Goal: Transaction & Acquisition: Purchase product/service

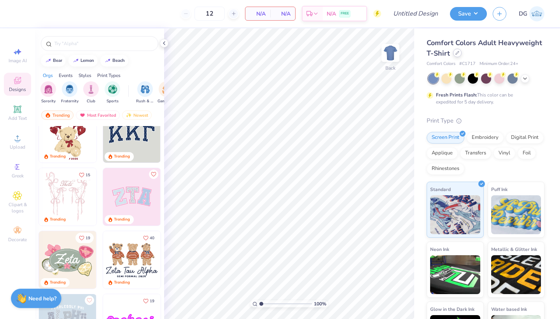
click at [460, 55] on div at bounding box center [457, 53] width 9 height 9
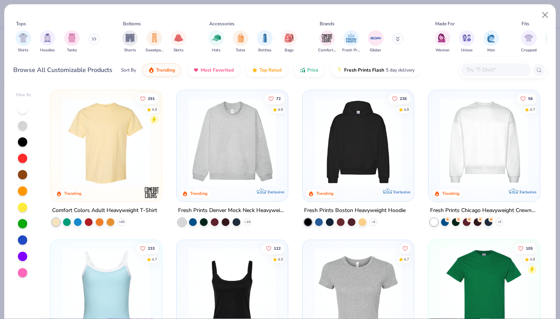
click at [367, 169] on img at bounding box center [358, 142] width 96 height 88
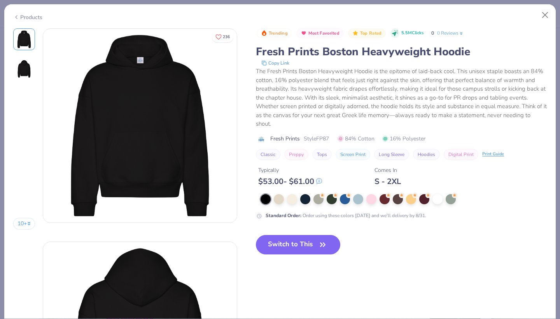
click at [303, 246] on button "Switch to This" at bounding box center [298, 244] width 84 height 19
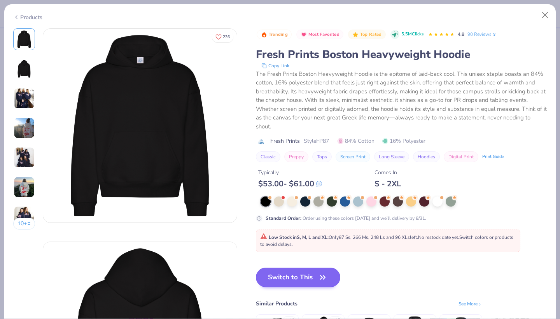
click at [297, 280] on button "Switch to This" at bounding box center [298, 277] width 84 height 19
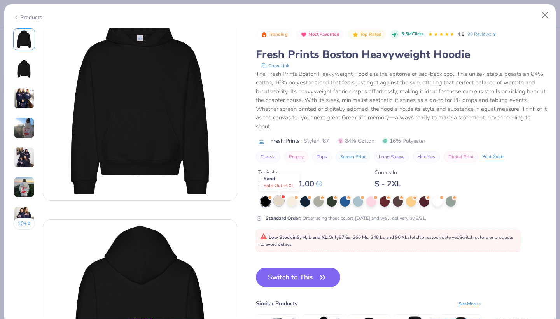
click at [278, 201] on div at bounding box center [279, 201] width 10 height 10
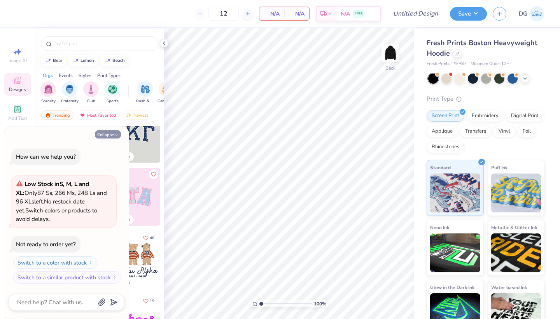
click at [113, 135] on button "Collapse" at bounding box center [108, 134] width 26 height 8
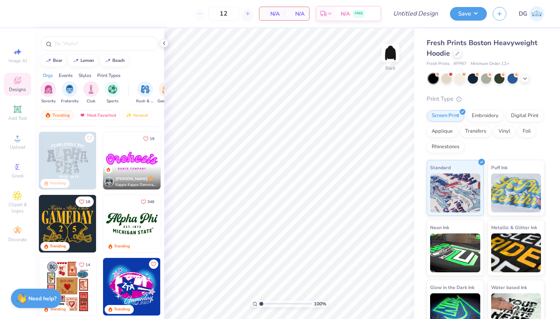
scroll to position [198, 0]
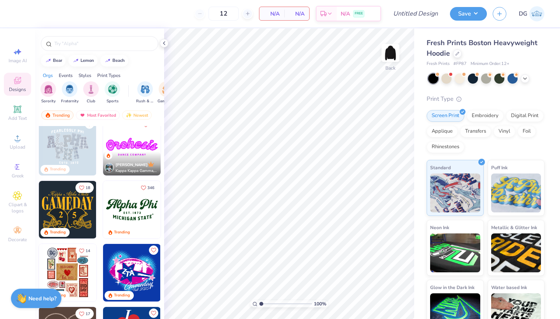
click at [68, 270] on img at bounding box center [68, 273] width 58 height 58
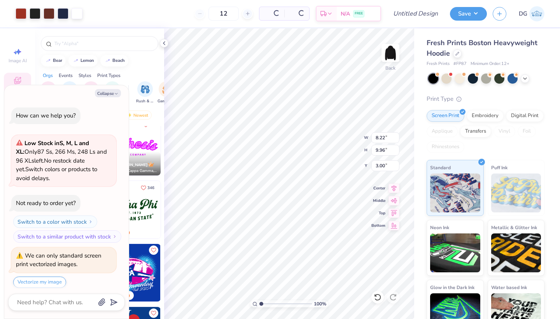
scroll to position [22, 0]
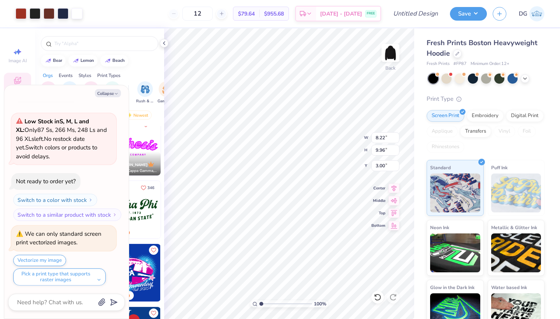
click at [419, 152] on div "Fresh Prints Boston Heavyweight Hoodie Fresh Prints # FP87 Minimum Order: 12 + …" at bounding box center [487, 181] width 146 height 307
click at [459, 80] on div at bounding box center [460, 78] width 10 height 10
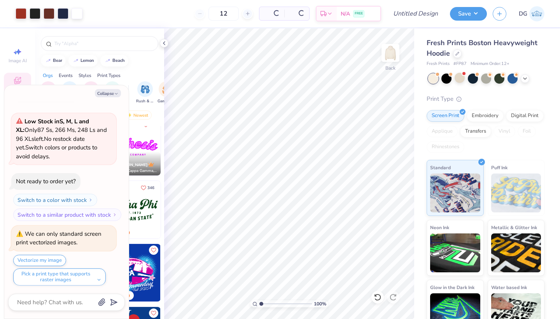
scroll to position [139, 0]
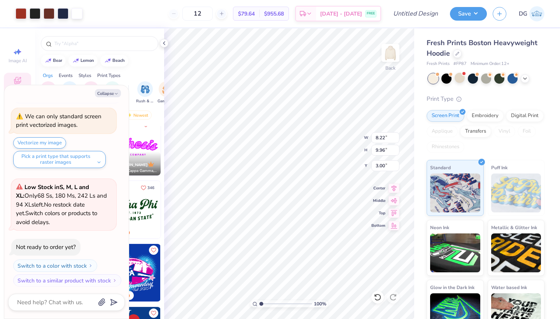
type textarea "x"
type input "1.77"
click at [418, 144] on div "Fresh Prints Boston Heavyweight Hoodie Fresh Prints # FP87 Minimum Order: 12 + …" at bounding box center [487, 181] width 146 height 307
click at [393, 59] on img at bounding box center [390, 52] width 31 height 31
click at [459, 54] on div at bounding box center [457, 53] width 9 height 9
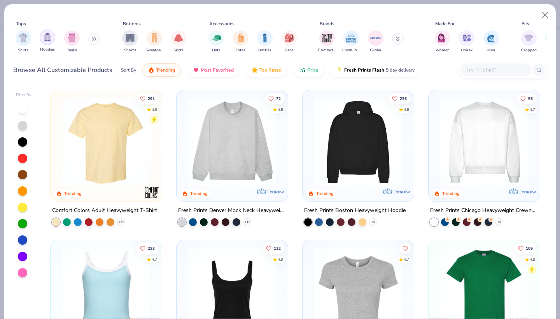
click at [44, 42] on img "filter for Hoodies" at bounding box center [47, 37] width 9 height 9
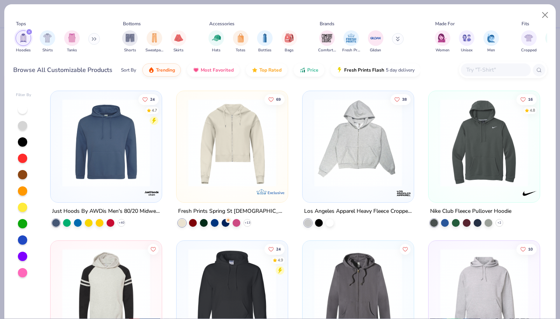
scroll to position [742, 0]
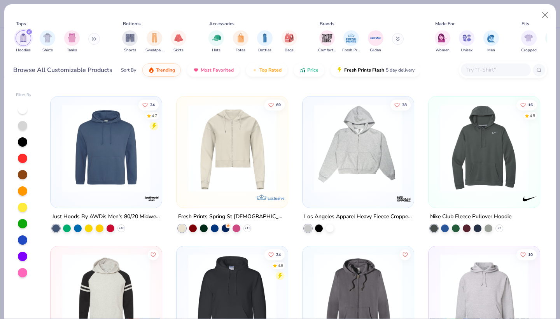
click at [355, 173] on img at bounding box center [358, 148] width 96 height 88
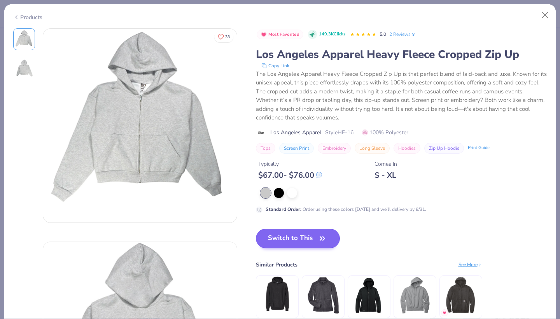
click at [296, 235] on button "Switch to This" at bounding box center [298, 238] width 84 height 19
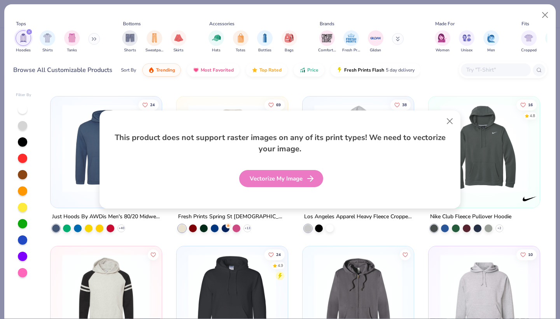
click at [279, 182] on div "Vectorize My Image" at bounding box center [281, 178] width 84 height 17
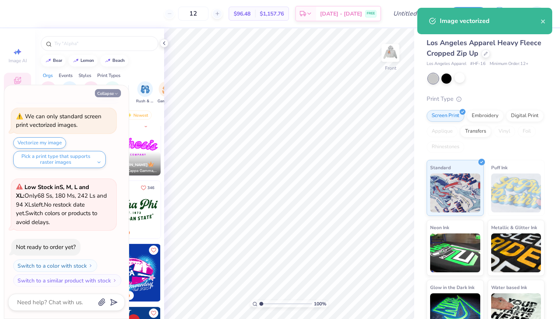
click at [110, 93] on button "Collapse" at bounding box center [108, 93] width 26 height 8
type textarea "x"
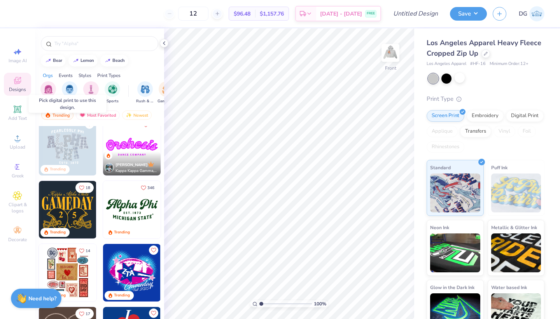
click at [73, 147] on img at bounding box center [68, 147] width 58 height 58
click at [485, 113] on div "Embroidery" at bounding box center [485, 115] width 37 height 12
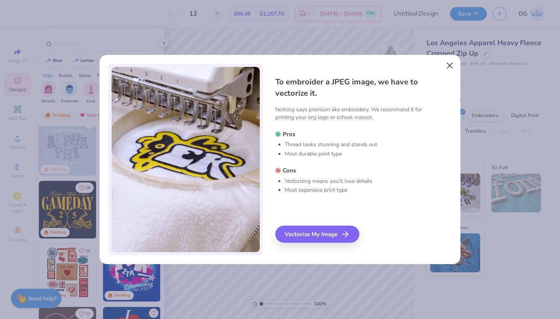
click at [450, 70] on button "Close" at bounding box center [449, 65] width 15 height 15
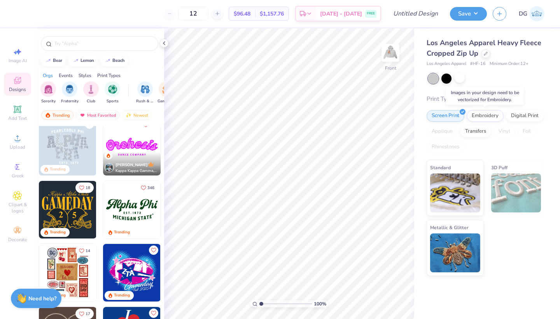
click at [55, 157] on img at bounding box center [68, 147] width 58 height 58
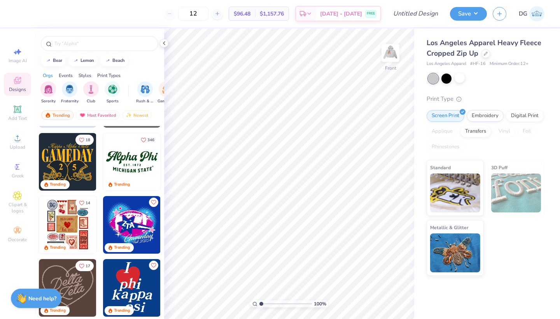
scroll to position [258, 0]
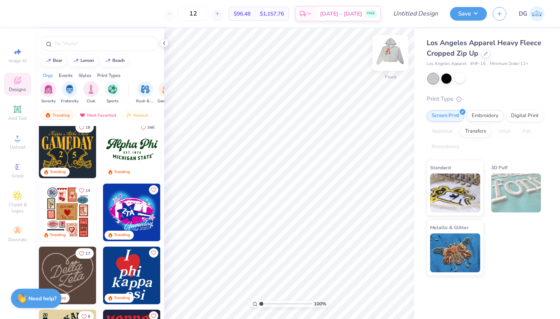
click at [384, 55] on img at bounding box center [390, 52] width 31 height 31
click at [390, 55] on img at bounding box center [390, 52] width 31 height 31
click at [390, 56] on img at bounding box center [390, 52] width 31 height 31
click at [130, 155] on img at bounding box center [132, 150] width 58 height 58
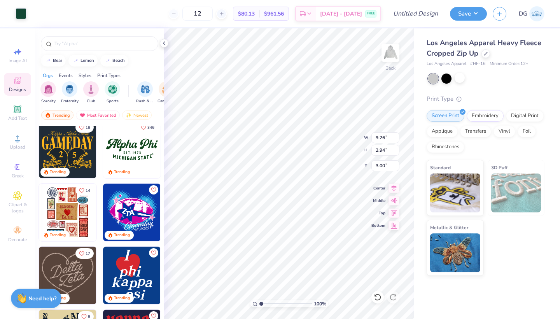
type input "1.03"
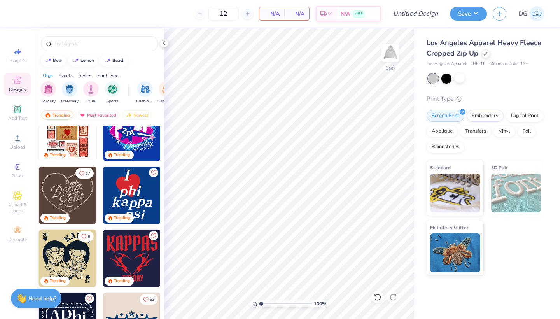
scroll to position [339, 0]
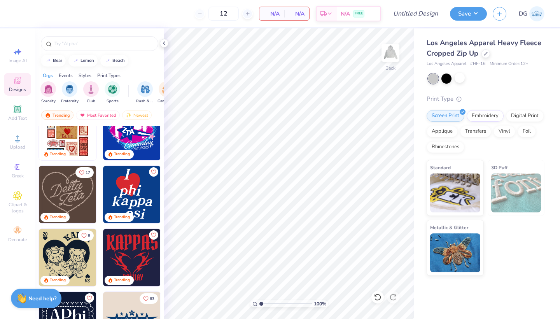
click at [136, 194] on img at bounding box center [132, 195] width 58 height 58
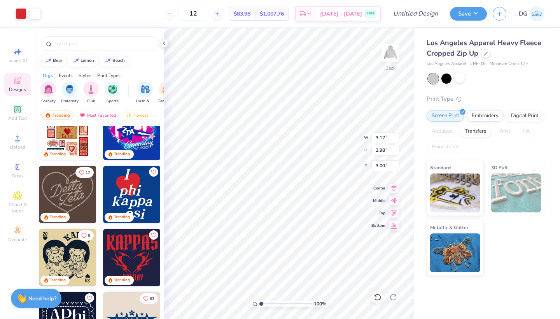
type input "1.71"
type input "4.14"
type input "5.29"
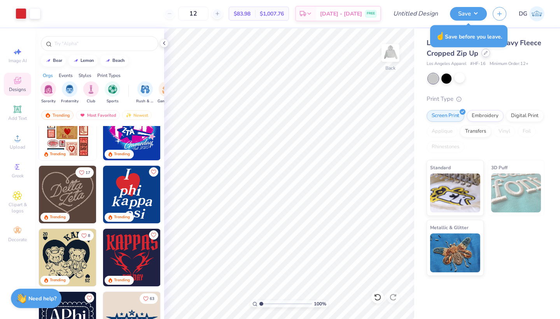
click at [484, 54] on icon at bounding box center [486, 53] width 4 height 4
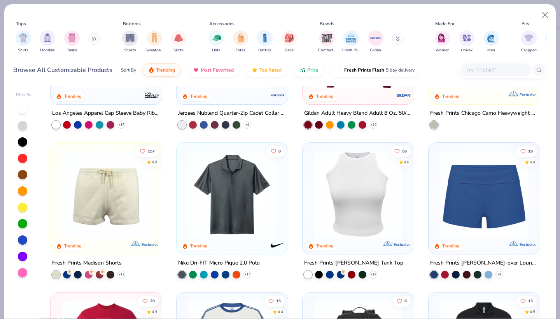
scroll to position [677, 0]
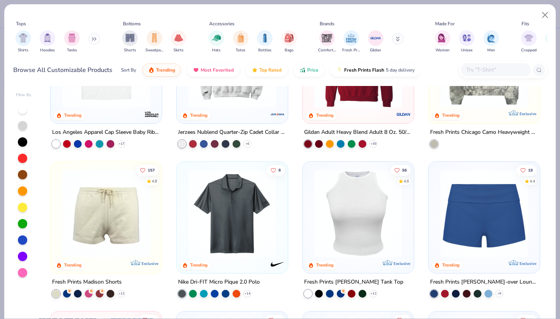
click at [469, 224] on img at bounding box center [484, 214] width 96 height 88
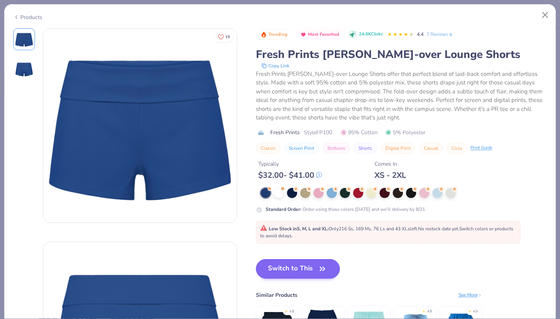
click at [296, 268] on button "Switch to This" at bounding box center [298, 268] width 84 height 19
type input "50"
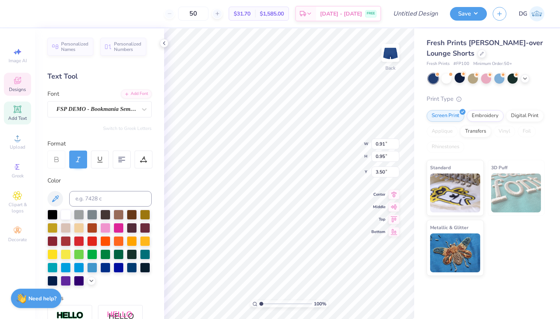
type input "0.83"
type input "1.04"
type input "2.11"
type input "0.77"
type input "1.11"
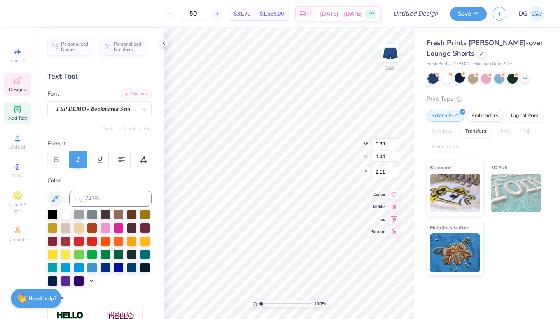
type input "0.50"
click at [330, 143] on div "100 % Back W 0.77 0.77 " H 1.11 1.11 " Y 0.50 0.50 " Center Middle Top Bottom" at bounding box center [289, 173] width 250 height 290
click at [381, 161] on div "100 % Back W 4.14 4.14 " H 5.29 5.29 " Y 0.50 0.50 " Center Middle Top Bottom" at bounding box center [289, 173] width 250 height 290
click at [415, 116] on div "Fresh Prints [PERSON_NAME]-over Lounge Shorts Fresh Prints # FP100 Minimum Orde…" at bounding box center [487, 151] width 146 height 247
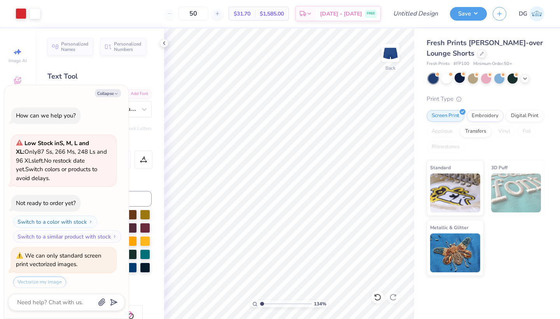
type input "1.34"
type textarea "x"
type input "1.63"
type textarea "x"
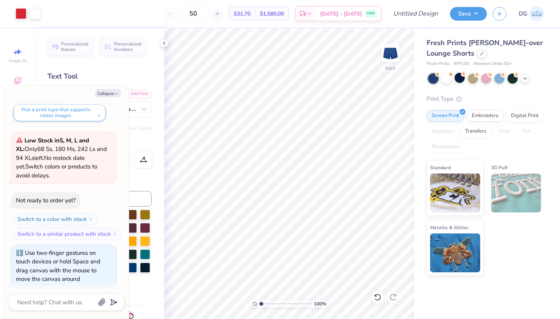
drag, startPoint x: 262, startPoint y: 302, endPoint x: 235, endPoint y: 301, distance: 27.3
type input "1"
click at [235, 301] on div "100 %" at bounding box center [289, 173] width 290 height 290
click at [161, 41] on icon at bounding box center [164, 43] width 6 height 6
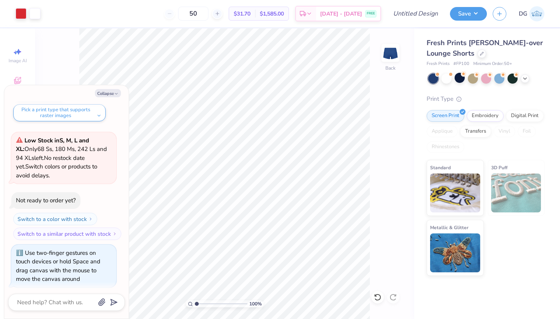
click at [104, 87] on div "Collapse How can we help you? Low Stock in S, M, L and XL : Only 87 Ss, 266 Ms,…" at bounding box center [66, 201] width 124 height 233
click at [106, 93] on button "Collapse" at bounding box center [108, 93] width 26 height 8
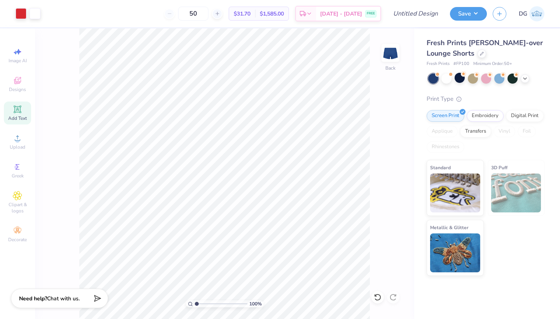
type textarea "x"
click at [481, 56] on div at bounding box center [481, 53] width 9 height 9
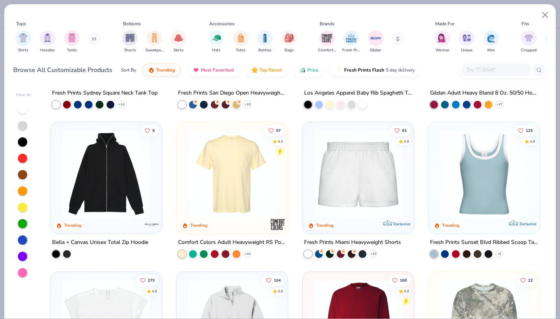
scroll to position [417, 0]
click at [358, 210] on img at bounding box center [358, 173] width 96 height 88
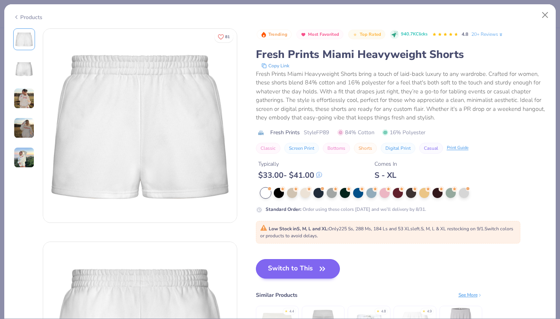
click at [300, 275] on button "Switch to This" at bounding box center [298, 268] width 84 height 19
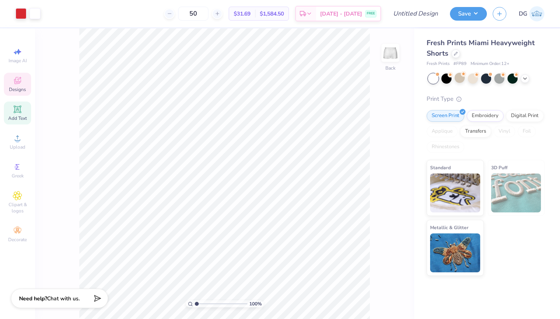
click at [21, 87] on span "Designs" at bounding box center [17, 89] width 17 height 6
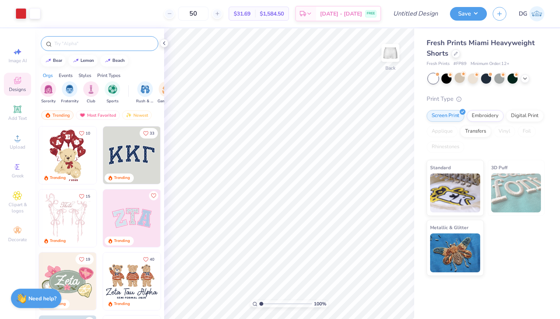
click at [88, 45] on input "text" at bounding box center [104, 44] width 100 height 8
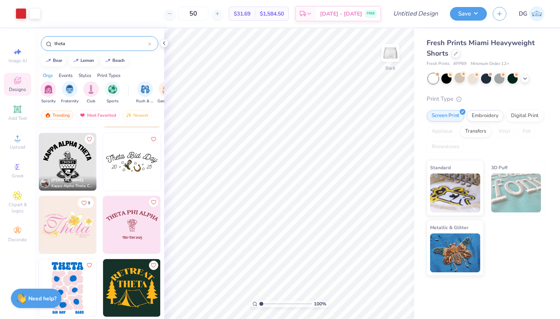
scroll to position [482, 0]
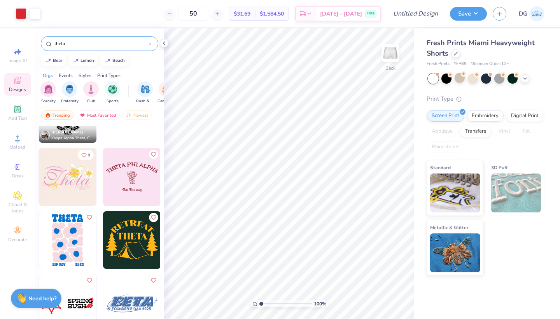
type input "theta"
click at [128, 184] on img at bounding box center [132, 177] width 58 height 58
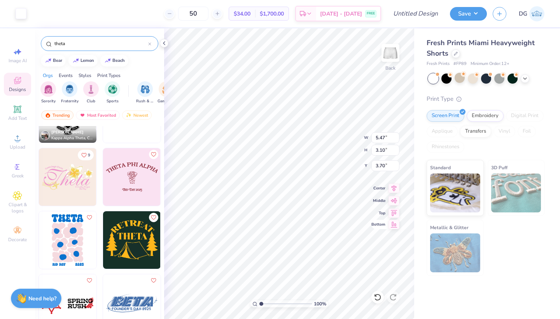
type input "0.91"
type input "0.95"
type input "5.38"
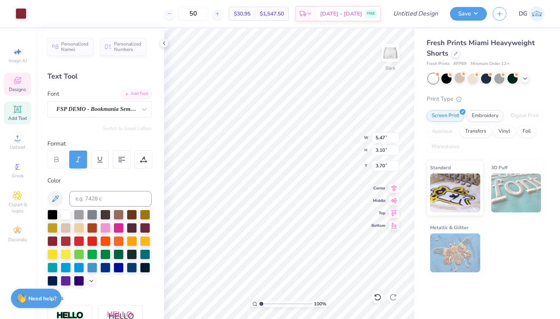
type input "6.48"
click at [19, 77] on icon at bounding box center [17, 80] width 9 height 9
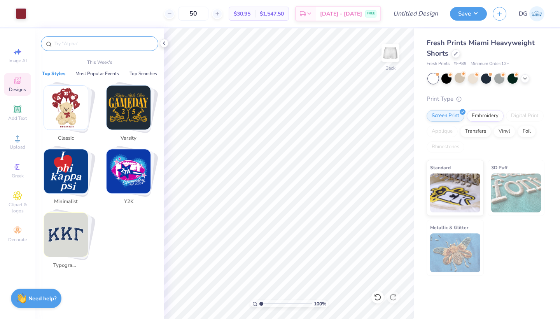
click at [84, 42] on input "text" at bounding box center [104, 44] width 100 height 8
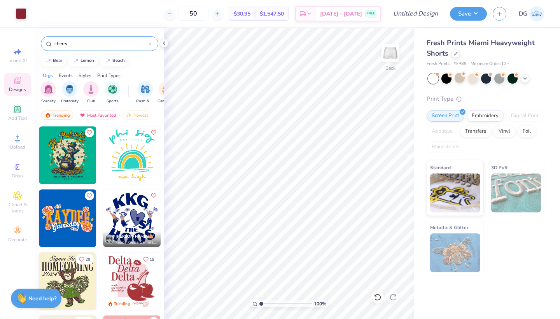
type input "cherry"
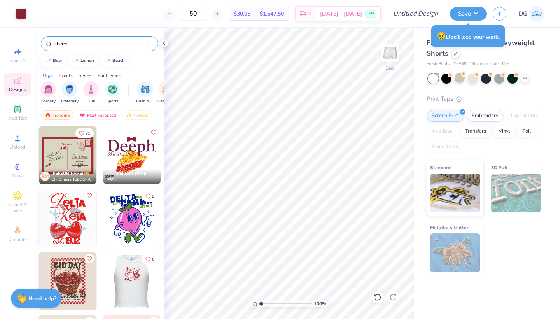
click at [73, 222] on img at bounding box center [68, 218] width 58 height 58
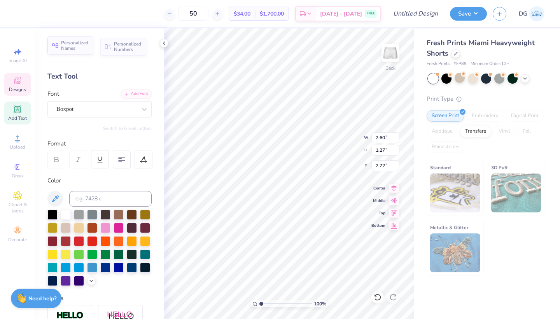
click at [73, 50] on span "Personalized Names" at bounding box center [75, 45] width 28 height 11
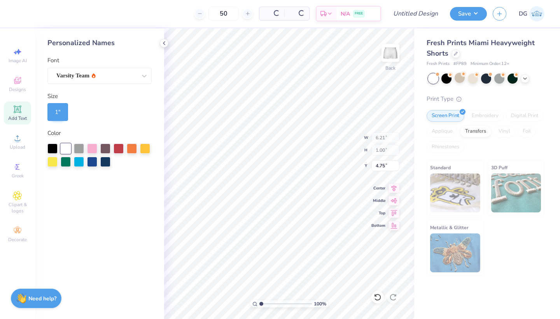
type input "6.21"
type input "1.00"
type input "4.75"
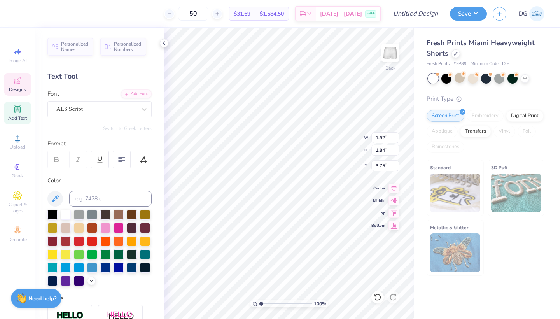
type input "3.82"
type input "5.01"
click at [381, 297] on icon at bounding box center [378, 297] width 8 height 8
type input "4.82"
type input "5.01"
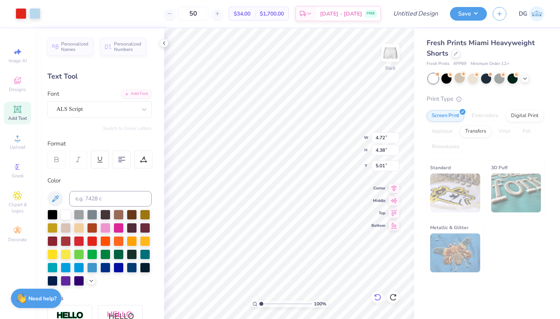
type input "3.46"
click at [380, 297] on icon at bounding box center [377, 297] width 7 height 7
type input "3.55"
type input "4.25"
type input "5.34"
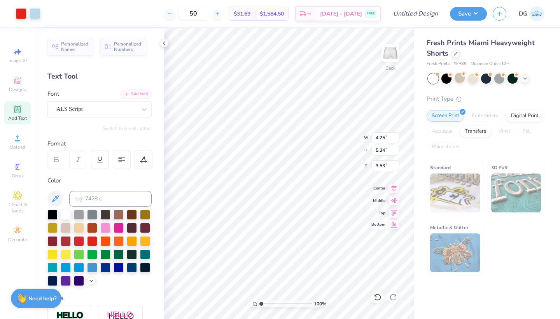
type input "4.43"
click at [346, 133] on div "100 % Back W 4.25 4.25 " H 5.34 5.34 " Y 4.43 4.43 " Center Middle Top Bottom" at bounding box center [289, 173] width 250 height 290
type input "3.90"
type input "3.62"
type input "5.38"
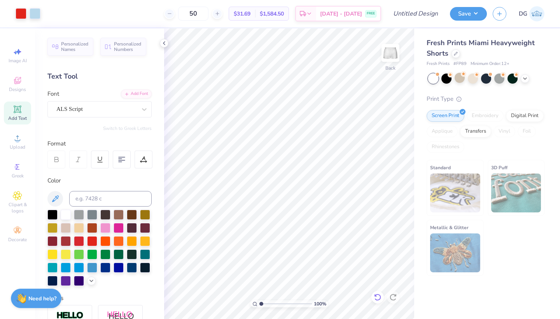
click at [376, 299] on icon at bounding box center [378, 297] width 8 height 8
click at [453, 52] on div at bounding box center [455, 53] width 9 height 9
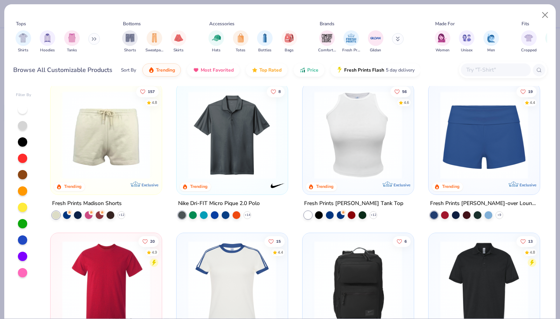
scroll to position [756, 0]
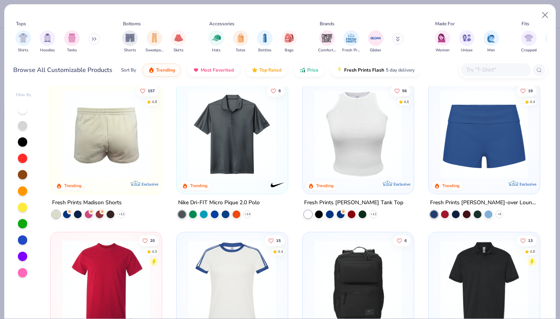
click at [128, 151] on div at bounding box center [106, 134] width 287 height 88
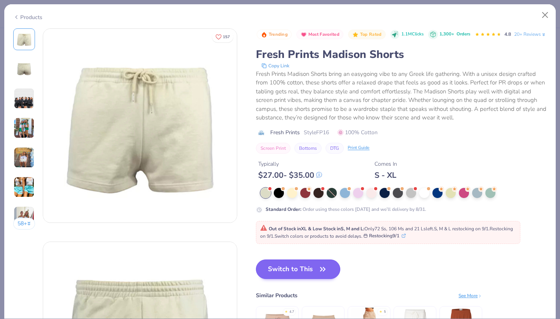
click at [294, 279] on button "Switch to This" at bounding box center [298, 268] width 84 height 19
